Goal: Task Accomplishment & Management: Complete application form

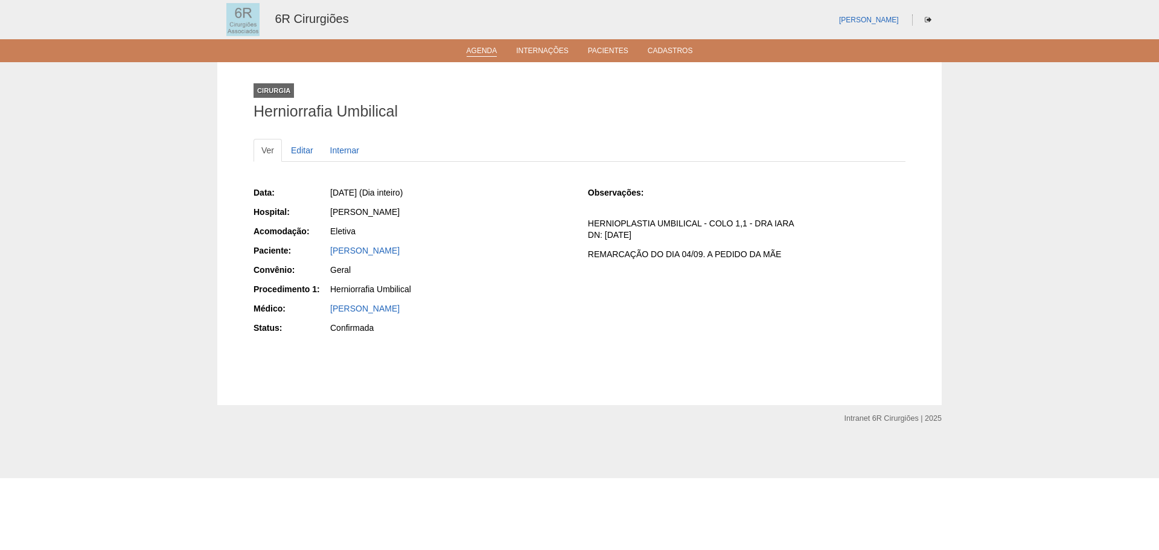
click at [484, 52] on link "Agenda" at bounding box center [482, 51] width 31 height 10
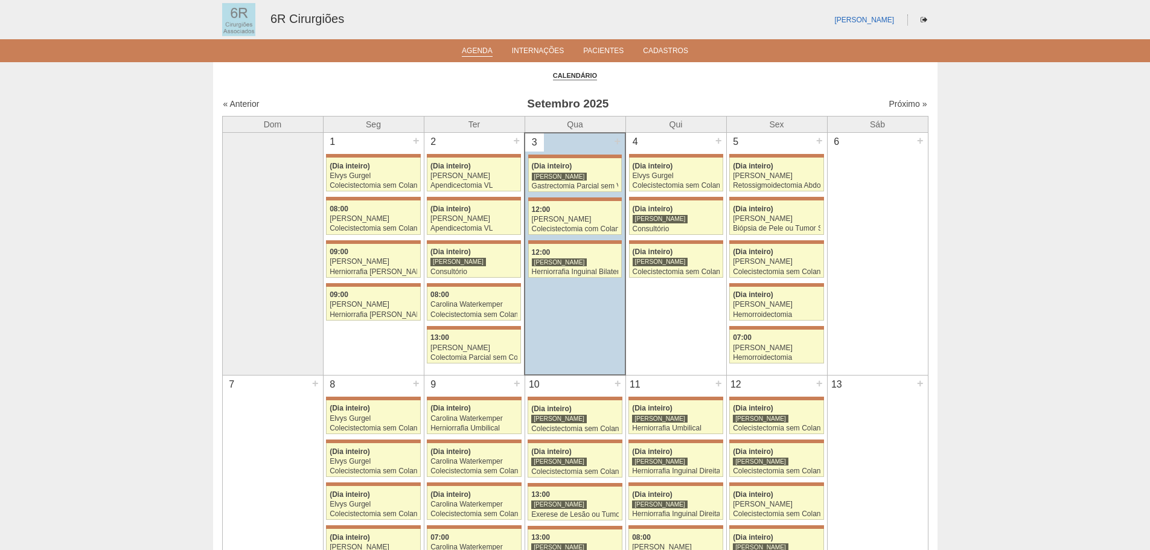
click at [898, 97] on div "« Anterior Setembro 2025 Próximo »" at bounding box center [575, 106] width 706 height 19
click at [895, 106] on link "Próximo »" at bounding box center [908, 104] width 38 height 10
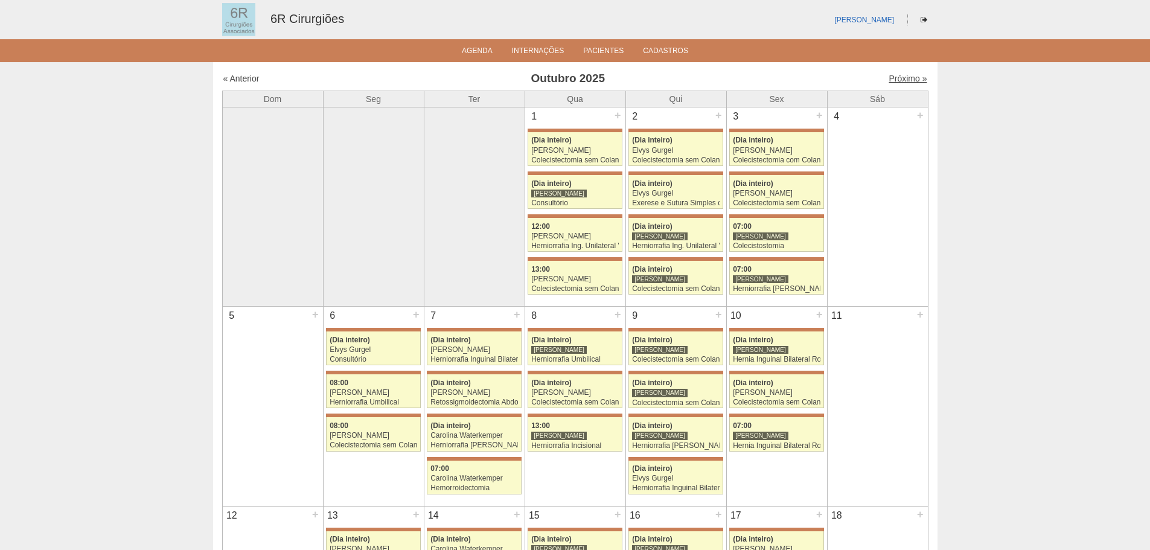
click at [910, 75] on link "Próximo »" at bounding box center [908, 79] width 38 height 10
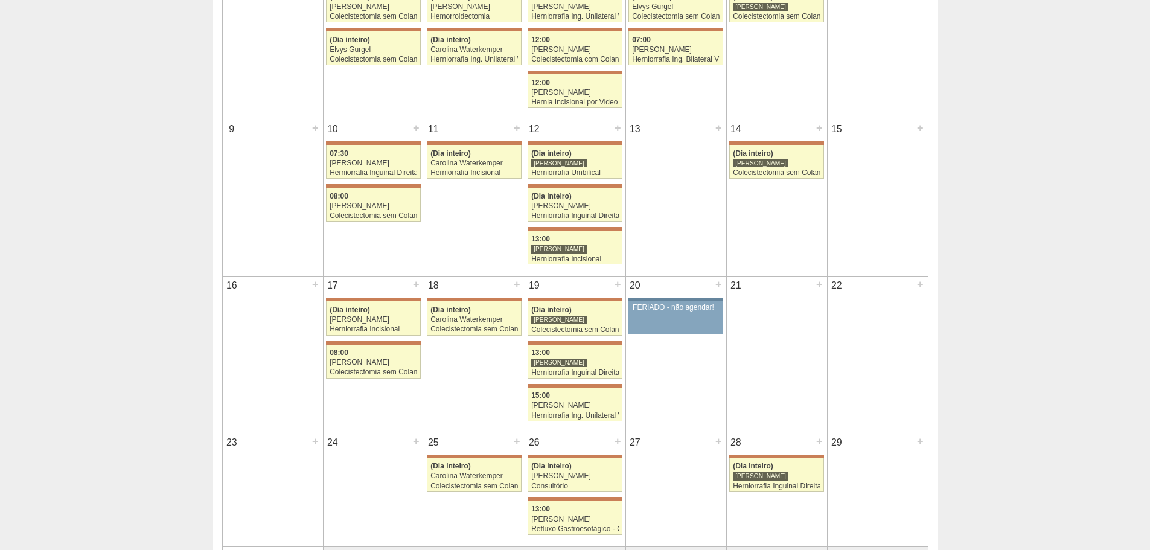
scroll to position [60, 0]
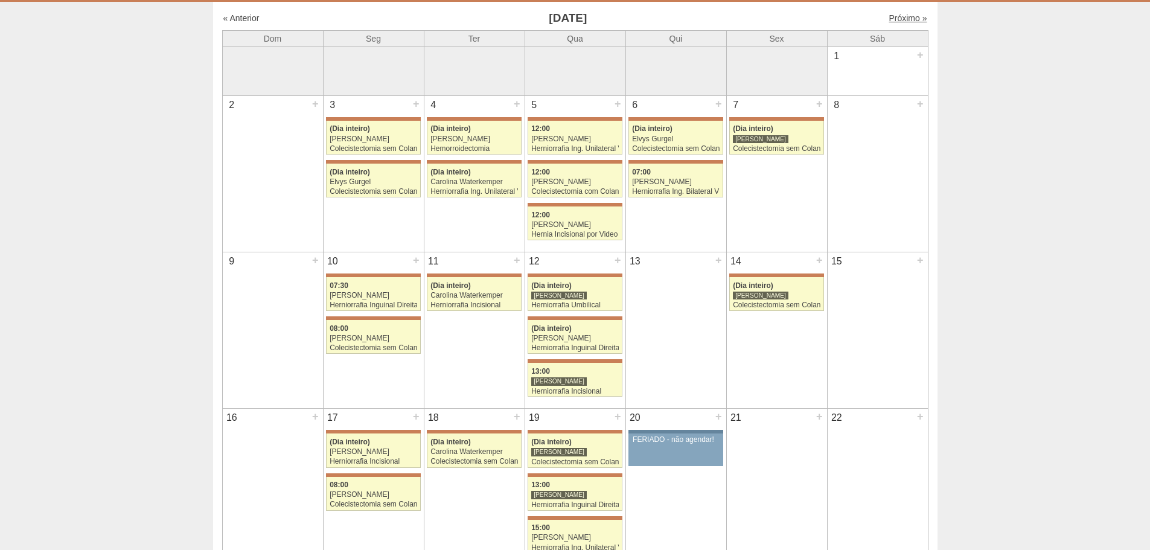
click at [907, 18] on link "Próximo »" at bounding box center [908, 18] width 38 height 10
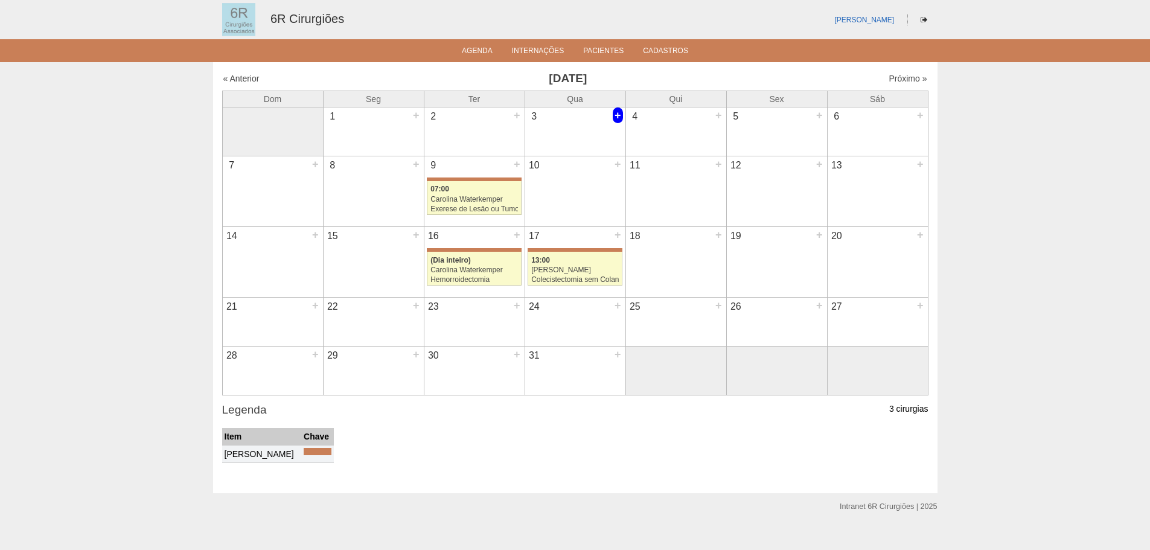
click at [619, 118] on div "+" at bounding box center [618, 115] width 10 height 16
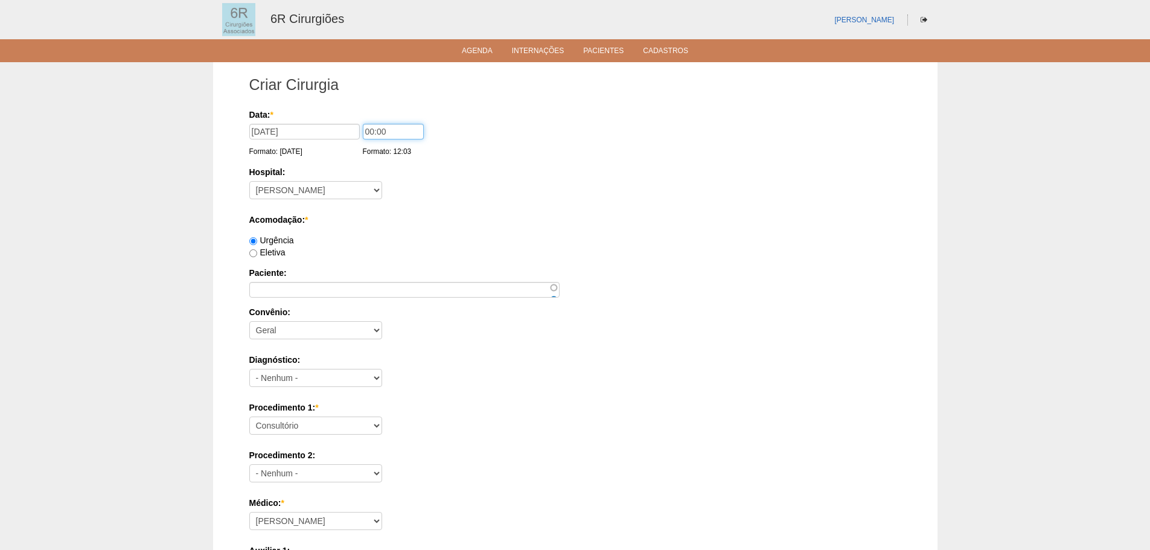
click at [386, 132] on input "00:00" at bounding box center [393, 132] width 61 height 16
drag, startPoint x: 393, startPoint y: 130, endPoint x: 301, endPoint y: 126, distance: 91.9
click at [301, 121] on div "Data: * 03/12/2025 Formato: 03/09/2025 00:00 Formato: 12:03" at bounding box center [573, 115] width 648 height 12
type input "13:00"
click at [435, 215] on label "Acomodação: *" at bounding box center [575, 220] width 652 height 12
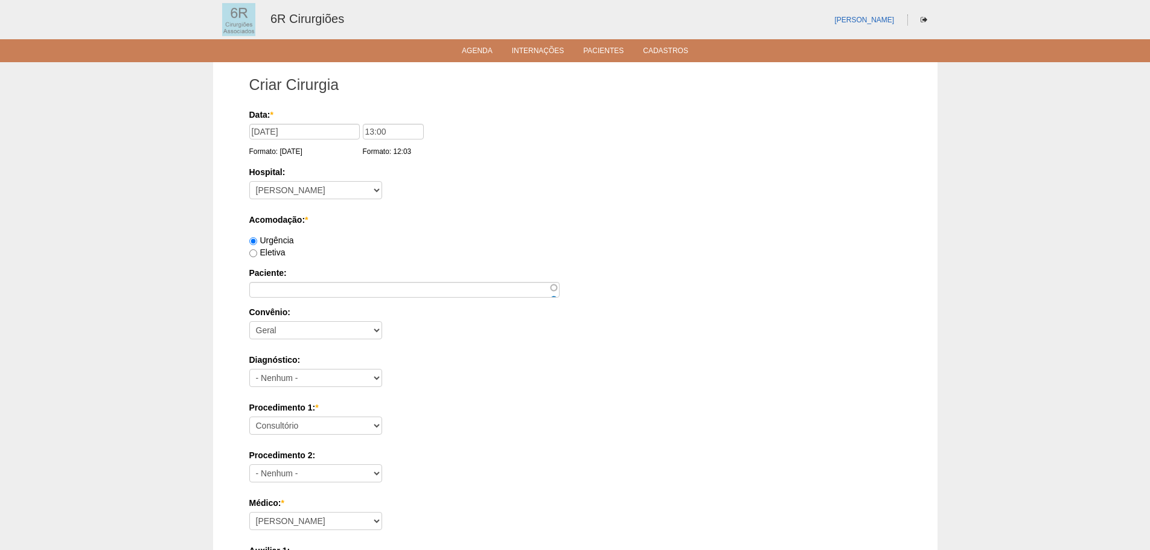
click at [261, 251] on label "Eletiva" at bounding box center [267, 253] width 36 height 10
click at [257, 251] on input "Eletiva" at bounding box center [253, 253] width 8 height 8
radio input "true"
click at [266, 286] on input "Paciente:" at bounding box center [404, 290] width 310 height 16
paste input "[PERSON_NAME]"
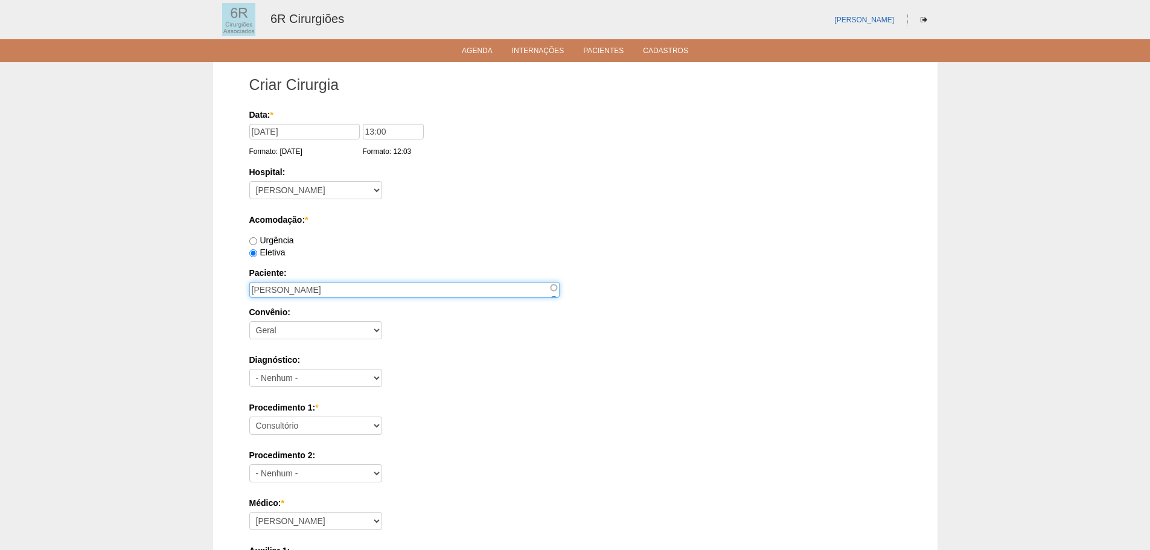
type input "[PERSON_NAME]"
click at [507, 392] on div "Diagnóstico: - Nenhum - Abdome Agudo Abscesso Hepático Abscesso Perianal Absces…" at bounding box center [575, 373] width 652 height 39
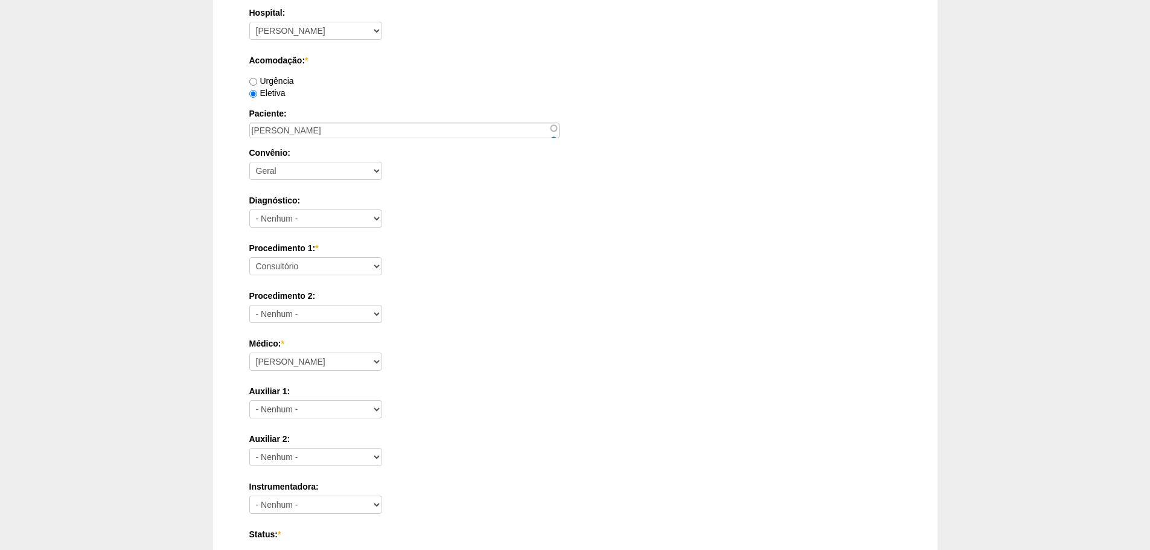
scroll to position [181, 0]
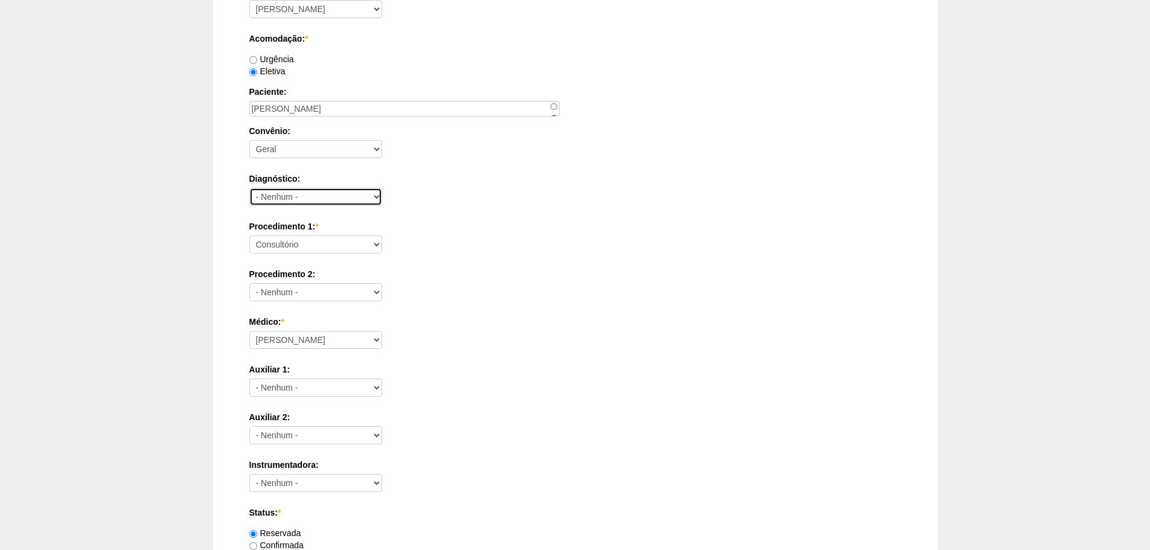
click at [290, 196] on select "- Nenhum - Abdome Agudo Abscesso Hepático Abscesso Perianal Abscesso Peritoneal…" at bounding box center [315, 197] width 133 height 18
select select "66416"
click at [249, 188] on select "- Nenhum - Abdome Agudo Abscesso Hepático Abscesso Perianal Abscesso Peritoneal…" at bounding box center [315, 197] width 133 height 18
drag, startPoint x: 513, startPoint y: 301, endPoint x: 351, endPoint y: 274, distance: 164.1
click at [510, 301] on div "Procedimento 2: - Nenhum - Consultório Abscesso Hepático - Drenagem Abscesso pe…" at bounding box center [575, 287] width 652 height 39
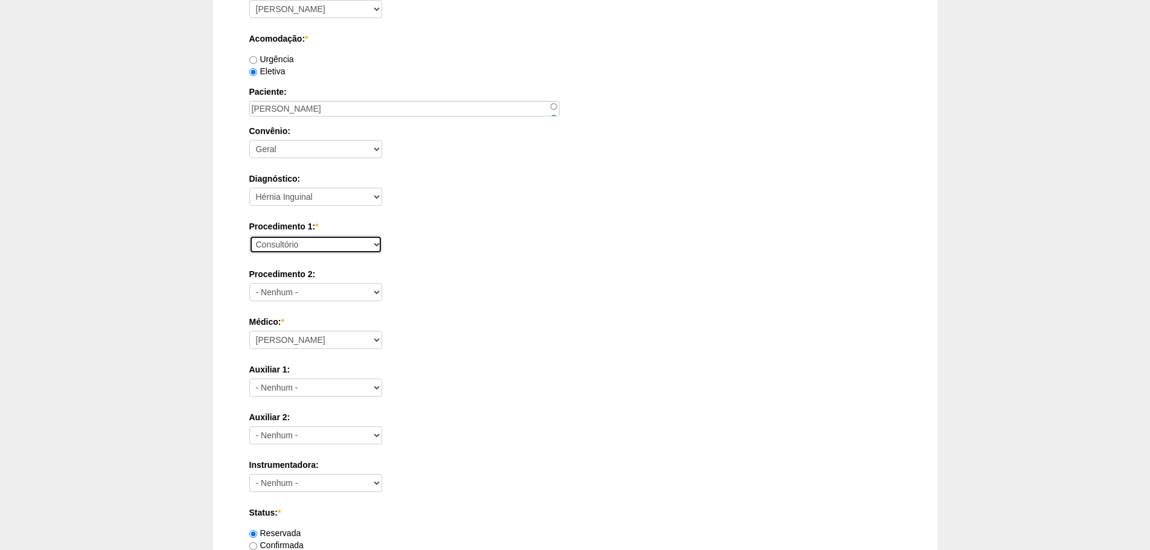
click at [311, 248] on select "Consultório Abscesso Hepático - Drenagem Abscesso perianal Amputação Abdômino P…" at bounding box center [315, 244] width 133 height 18
select select "66551"
click at [249, 235] on select "Consultório Abscesso Hepático - Drenagem Abscesso perianal Amputação Abdômino P…" at bounding box center [315, 244] width 133 height 18
click at [437, 408] on div "Data: * 03/12/2025 Formato: 03/09/2025 13:00 Formato: 12:03 Hospital: - Nenhum …" at bounding box center [575, 339] width 652 height 822
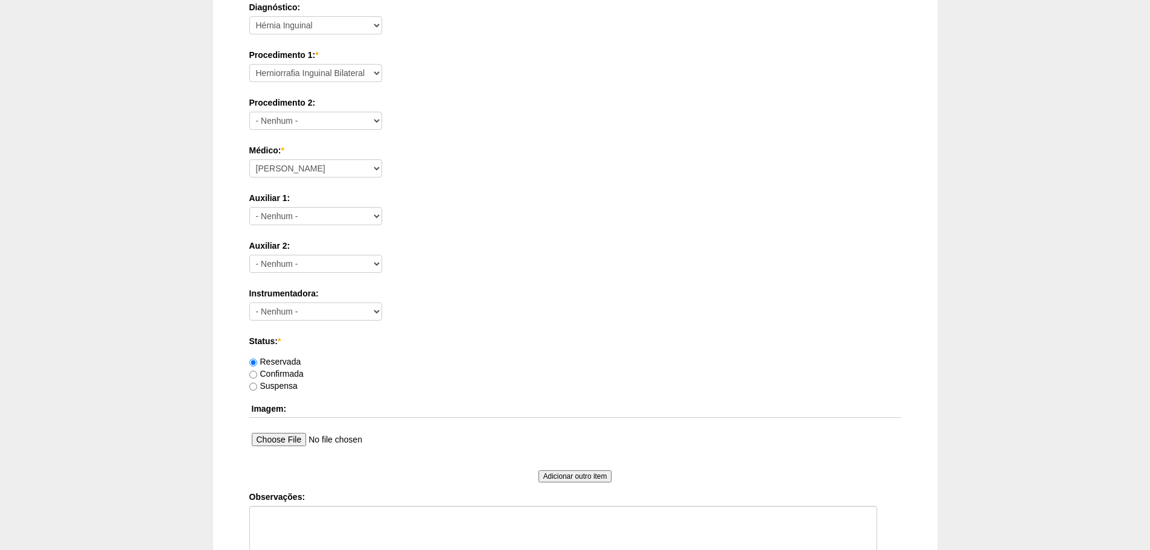
scroll to position [362, 0]
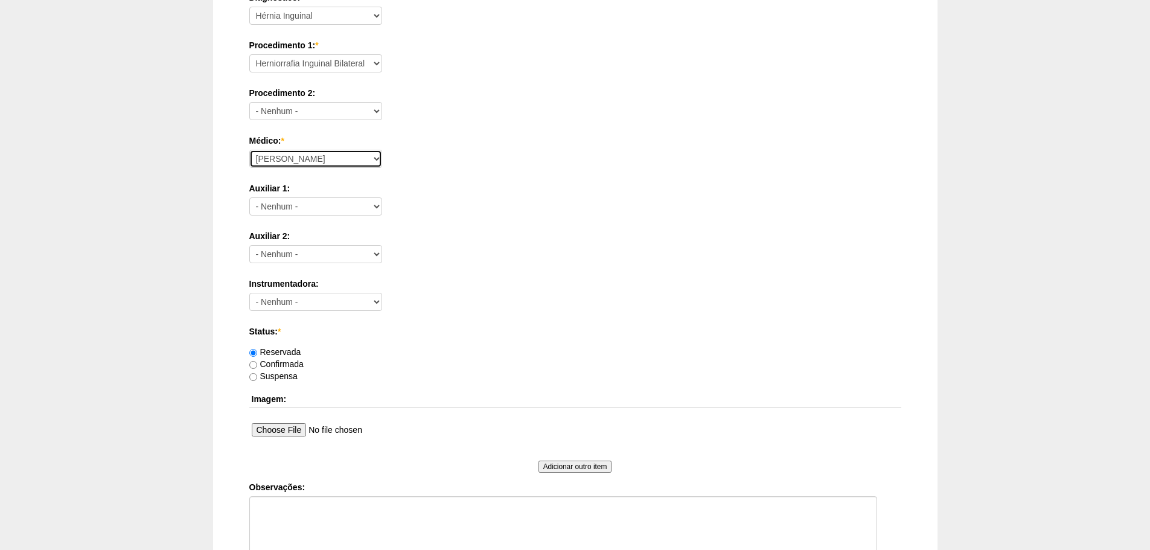
click at [298, 156] on select "Aline Zanon Bariatricas Bruno Bulisani Bruno Oliveira Carolina Waterkemper Elvy…" at bounding box center [315, 159] width 133 height 18
select select "76"
click at [249, 150] on select "Aline Zanon Bariatricas Bruno Bulisani Bruno Oliveira Carolina Waterkemper Elvy…" at bounding box center [315, 159] width 133 height 18
click at [284, 365] on label "Confirmada" at bounding box center [276, 364] width 54 height 10
click at [257, 365] on input "Confirmada" at bounding box center [253, 365] width 8 height 8
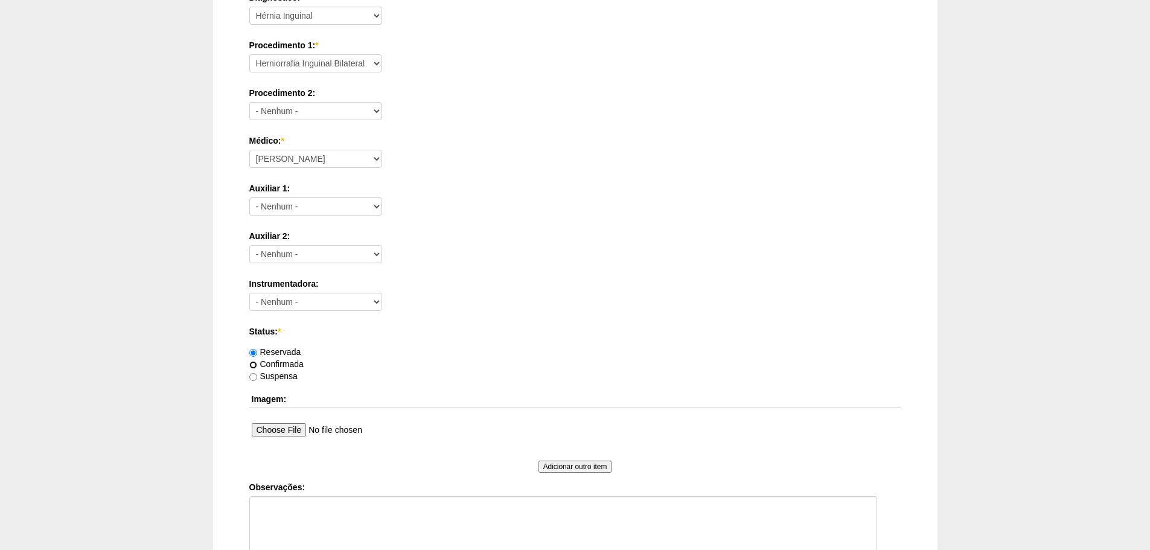
radio input "true"
click at [536, 385] on div "Data: * 03/12/2025 Formato: 03/09/2025 13:00 Formato: 12:03 Hospital: - Nenhum …" at bounding box center [575, 157] width 652 height 822
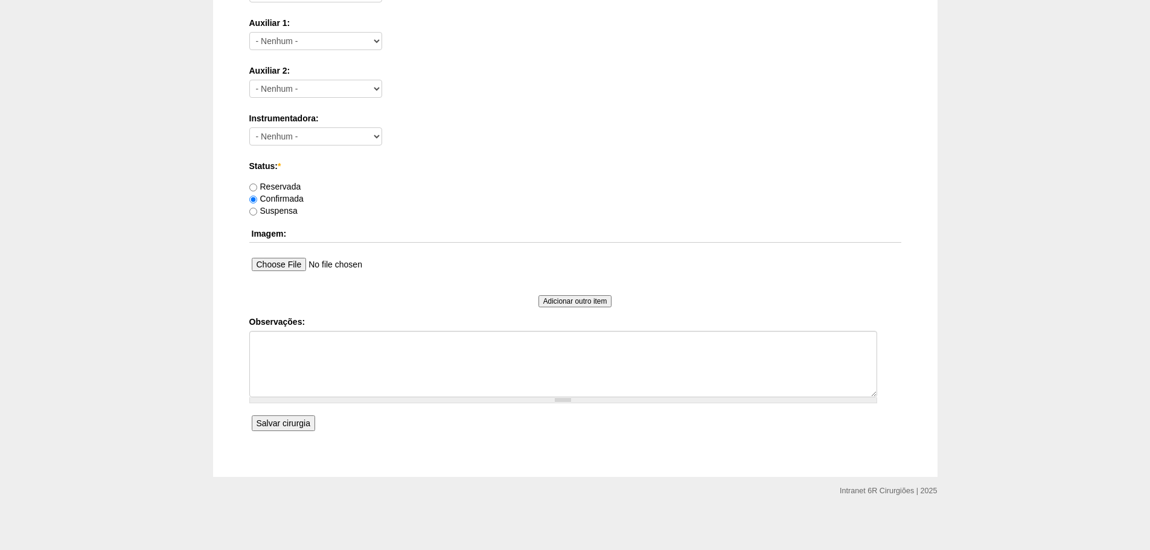
click at [284, 194] on label "Confirmada" at bounding box center [276, 199] width 54 height 10
click at [257, 196] on input "Confirmada" at bounding box center [253, 200] width 8 height 8
click at [284, 189] on label "Reservada" at bounding box center [275, 187] width 52 height 10
click at [257, 189] on input "Reservada" at bounding box center [253, 188] width 8 height 8
radio input "true"
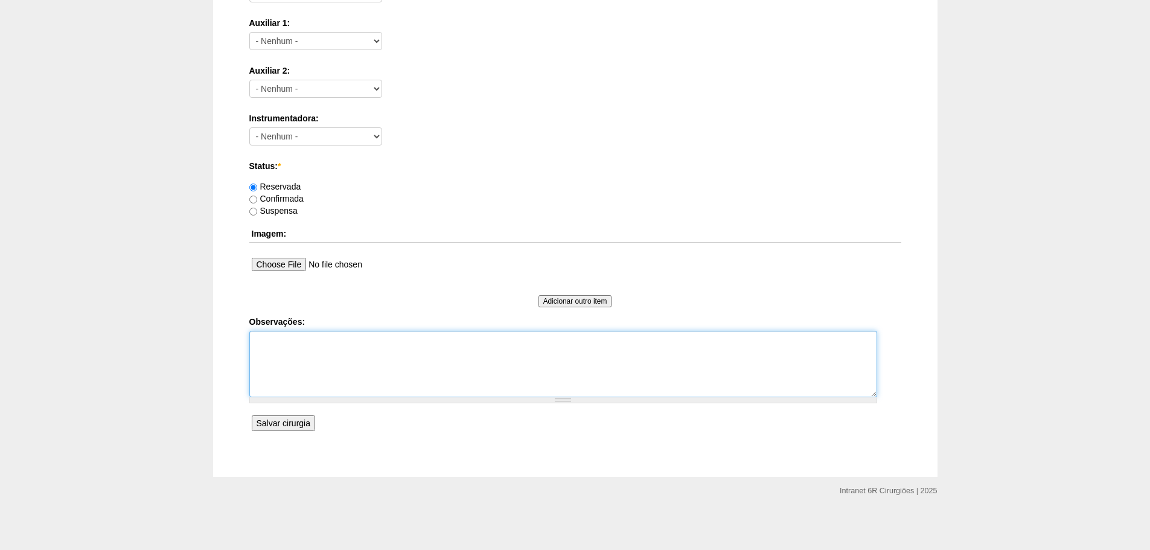
click at [311, 345] on textarea "Observações:" at bounding box center [563, 364] width 628 height 66
paste textarea "[PERSON_NAME]"
type textarea "[PERSON_NAME]"
drag, startPoint x: 351, startPoint y: 347, endPoint x: 165, endPoint y: 333, distance: 186.5
click at [165, 333] on div "Criar Cirurgia Data: * 03/12/2025 Formato: 03/09/2025 13:00 Formato: 12:03 Hosp…" at bounding box center [575, 6] width 1150 height 942
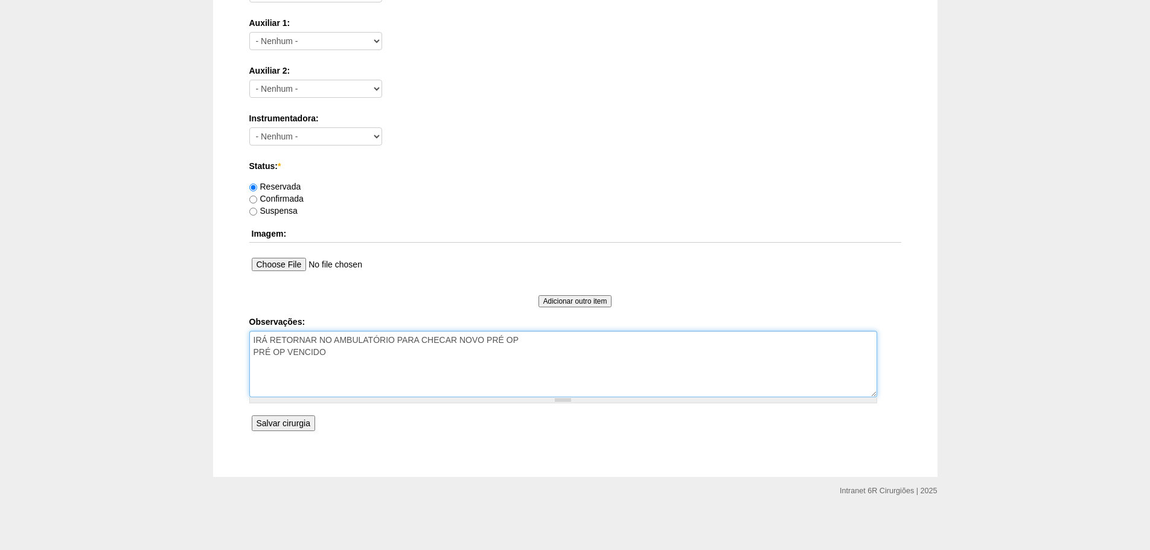
type textarea "IRÁ RETORNAR NO AMBULATÓRIO PARA CHECAR NOVO PRÉ OP PRÉ OP VENCIDO"
click at [293, 421] on input "Salvar cirurgia" at bounding box center [283, 423] width 63 height 16
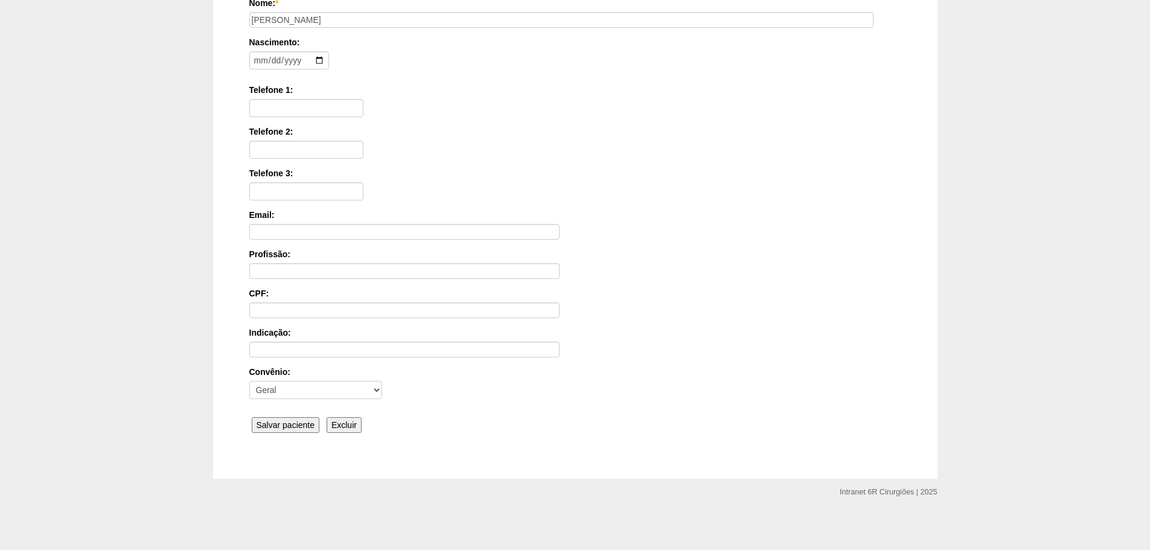
scroll to position [187, 0]
click at [270, 425] on input "Salvar paciente" at bounding box center [286, 423] width 68 height 16
